Goal: Information Seeking & Learning: Learn about a topic

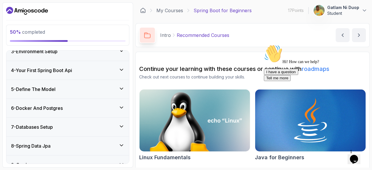
scroll to position [95, 0]
click at [52, 114] on div "6 - Docker And Postgres" at bounding box center [67, 108] width 123 height 19
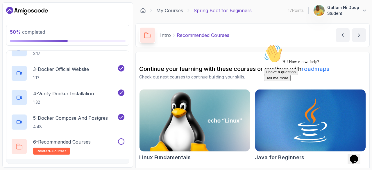
scroll to position [152, 0]
click at [88, 119] on p "5 - Docker Compose And Postgres" at bounding box center [70, 117] width 75 height 7
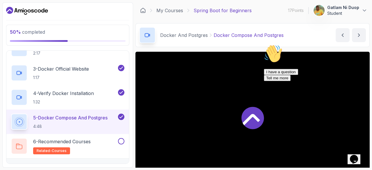
click at [88, 119] on p "5 - Docker Compose And Postgres" at bounding box center [70, 117] width 74 height 7
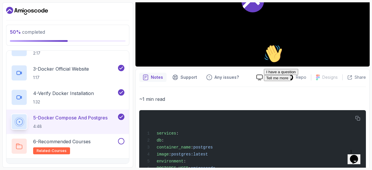
scroll to position [118, 0]
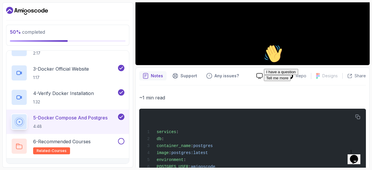
click at [273, 59] on div "Hi! How can we help? I have a question Tell me more" at bounding box center [316, 62] width 105 height 37
click at [272, 55] on div "Hi! How can we help? I have a question Tell me more" at bounding box center [316, 62] width 105 height 37
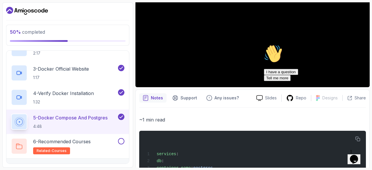
scroll to position [97, 0]
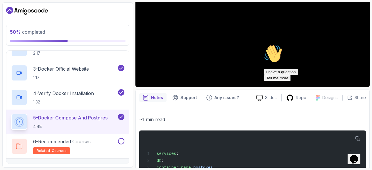
click at [322, 79] on div "Hi! How can we help? I have a question Tell me more" at bounding box center [316, 62] width 105 height 37
click at [318, 79] on div "Hi! How can we help? I have a question Tell me more" at bounding box center [316, 62] width 105 height 37
click at [286, 79] on div "Hi! How can we help? I have a question Tell me more" at bounding box center [316, 62] width 105 height 37
click at [272, 79] on div "Hi! How can we help? I have a question Tell me more" at bounding box center [316, 62] width 105 height 37
click at [313, 81] on div "Hi! How can we help? I have a question Tell me more" at bounding box center [316, 62] width 105 height 37
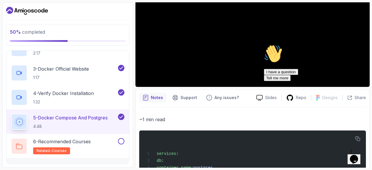
click at [316, 79] on div "Hi! How can we help? I have a question Tell me more" at bounding box center [316, 62] width 105 height 37
drag, startPoint x: 316, startPoint y: 79, endPoint x: 309, endPoint y: 79, distance: 7.3
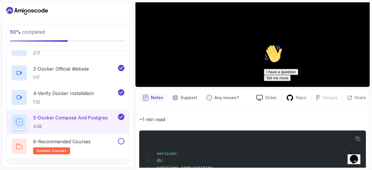
click at [309, 79] on div "Hi! How can we help? I have a question Tell me more" at bounding box center [316, 62] width 105 height 37
click at [282, 79] on div "Hi! How can we help? I have a question Tell me more" at bounding box center [316, 62] width 105 height 37
click at [276, 79] on div "Hi! How can we help? I have a question Tell me more" at bounding box center [316, 62] width 105 height 37
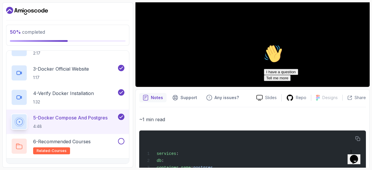
click at [276, 79] on div "Hi! How can we help? I have a question Tell me more" at bounding box center [316, 62] width 105 height 37
click at [279, 81] on div "Hi! How can we help? I have a question Tell me more" at bounding box center [316, 62] width 105 height 37
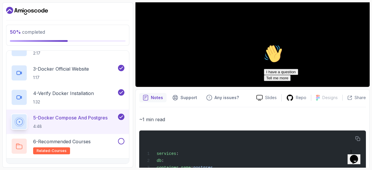
click at [320, 81] on div "Hi! How can we help? I have a question Tell me more" at bounding box center [316, 62] width 105 height 37
click at [269, 80] on div "Hi! How can we help? I have a question Tell me more" at bounding box center [316, 62] width 105 height 37
click at [272, 77] on div "Hi! How can we help? I have a question Tell me more" at bounding box center [316, 62] width 105 height 37
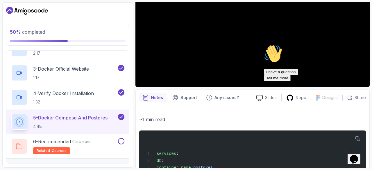
click at [266, 77] on div "Hi! How can we help? I have a question Tell me more" at bounding box center [316, 62] width 105 height 37
click at [300, 79] on div "Hi! How can we help? I have a question Tell me more" at bounding box center [316, 62] width 105 height 37
click at [264, 80] on div "Hi! How can we help? I have a question Tell me more" at bounding box center [316, 62] width 105 height 37
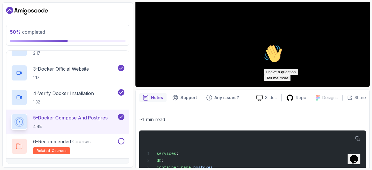
click at [268, 79] on div "Hi! How can we help? I have a question Tell me more" at bounding box center [316, 62] width 105 height 37
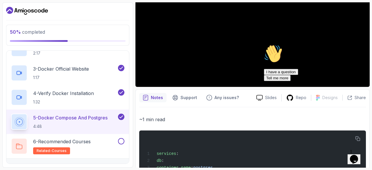
drag, startPoint x: 268, startPoint y: 79, endPoint x: 315, endPoint y: 81, distance: 47.4
click at [315, 81] on div "Hi! How can we help? I have a question Tell me more" at bounding box center [316, 62] width 105 height 37
click at [321, 79] on div "Hi! How can we help? I have a question Tell me more" at bounding box center [316, 62] width 105 height 37
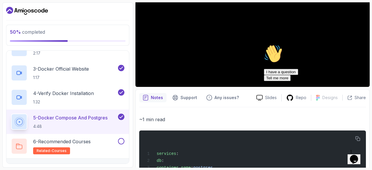
click at [321, 79] on div "Hi! How can we help? I have a question Tell me more" at bounding box center [316, 62] width 105 height 37
click at [274, 80] on div "Hi! How can we help? I have a question Tell me more" at bounding box center [316, 62] width 105 height 37
click at [271, 73] on div "Hi! How can we help? I have a question Tell me more" at bounding box center [316, 62] width 105 height 37
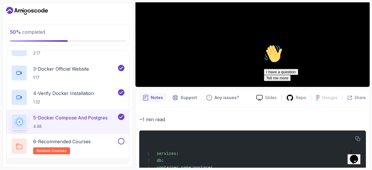
click at [290, 79] on div "Hi! How can we help? I have a question Tell me more" at bounding box center [316, 62] width 105 height 37
click at [264, 79] on div "Hi! How can we help? I have a question Tell me more" at bounding box center [316, 62] width 105 height 37
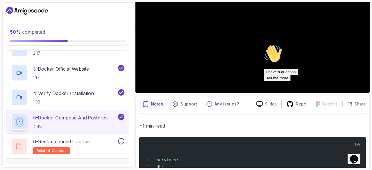
scroll to position [91, 0]
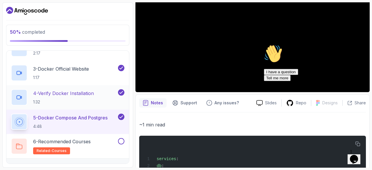
click at [79, 94] on p "4 - Verify Docker Installation" at bounding box center [63, 93] width 61 height 7
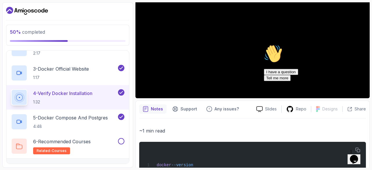
scroll to position [102, 0]
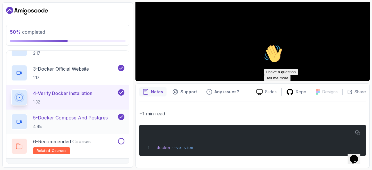
click at [52, 118] on p "5 - Docker Compose And Postgres" at bounding box center [70, 117] width 75 height 7
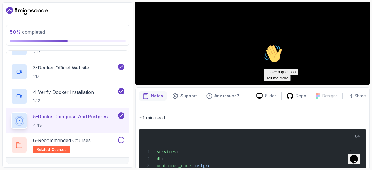
scroll to position [99, 0]
